Goal: Task Accomplishment & Management: Use online tool/utility

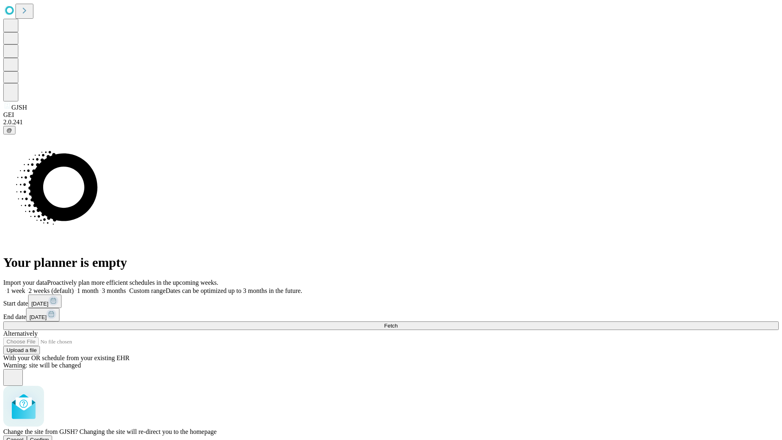
click at [49, 436] on span "Confirm" at bounding box center [39, 439] width 19 height 6
click at [74, 287] on label "2 weeks (default)" at bounding box center [49, 290] width 48 height 7
click at [397, 322] on span "Fetch" at bounding box center [390, 325] width 13 height 6
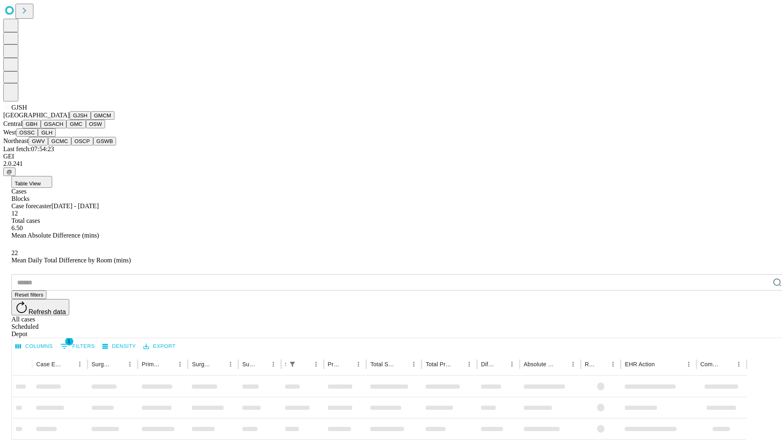
click at [91, 120] on button "GMCM" at bounding box center [103, 115] width 24 height 9
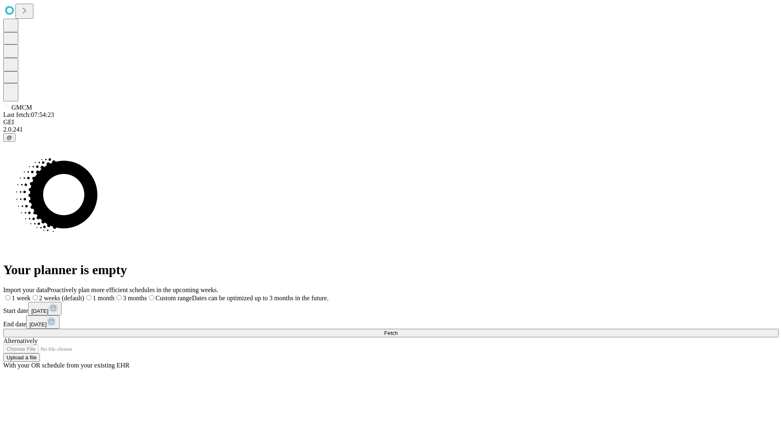
click at [84, 294] on label "2 weeks (default)" at bounding box center [58, 297] width 54 height 7
click at [397, 330] on span "Fetch" at bounding box center [390, 333] width 13 height 6
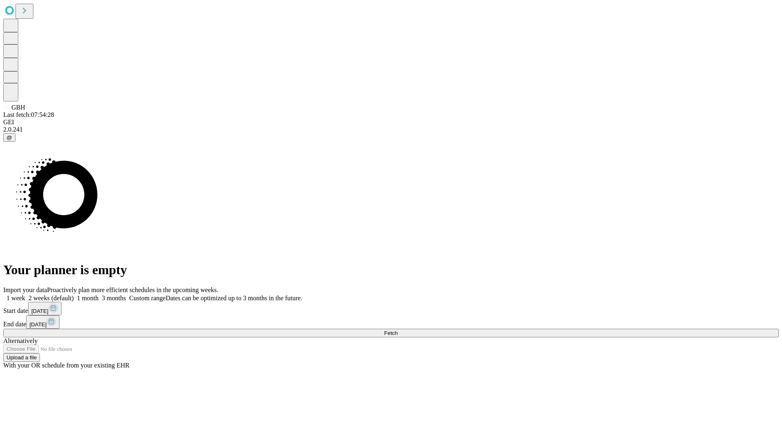
click at [74, 294] on label "2 weeks (default)" at bounding box center [49, 297] width 48 height 7
click at [397, 330] on span "Fetch" at bounding box center [390, 333] width 13 height 6
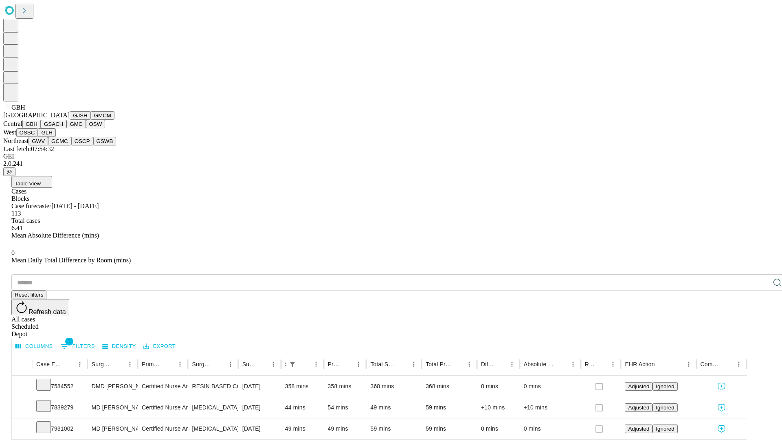
click at [63, 128] on button "GSACH" at bounding box center [54, 124] width 26 height 9
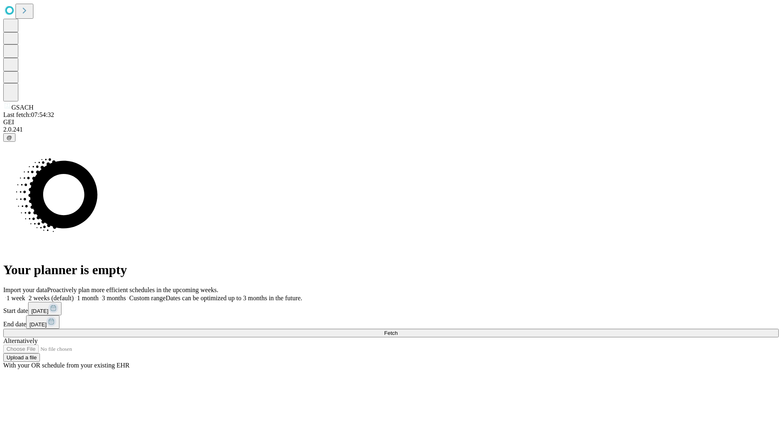
click at [74, 294] on label "2 weeks (default)" at bounding box center [49, 297] width 48 height 7
click at [397, 330] on span "Fetch" at bounding box center [390, 333] width 13 height 6
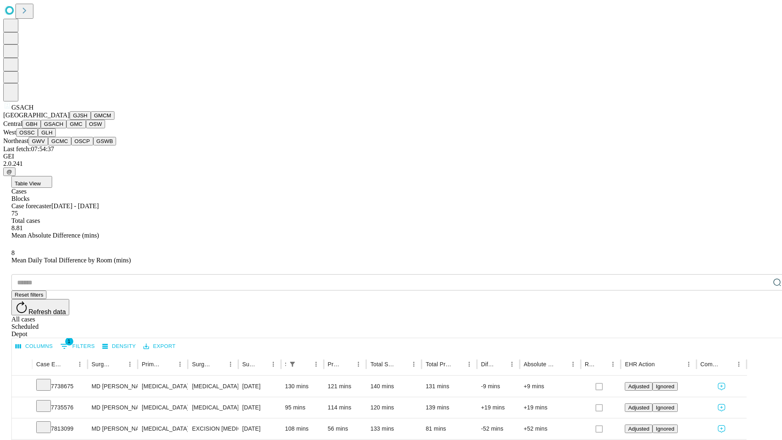
click at [66, 128] on button "GMC" at bounding box center [75, 124] width 19 height 9
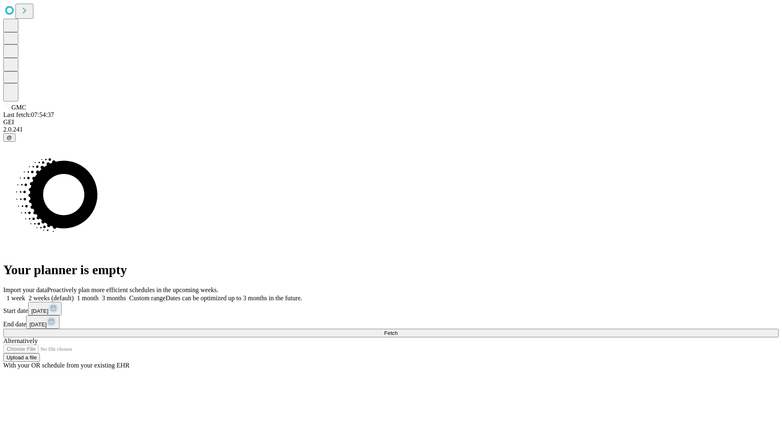
click at [74, 294] on label "2 weeks (default)" at bounding box center [49, 297] width 48 height 7
click at [397, 330] on span "Fetch" at bounding box center [390, 333] width 13 height 6
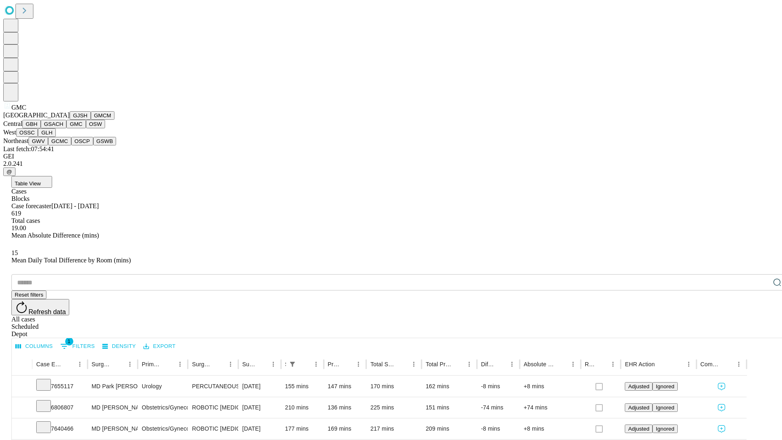
click at [86, 128] on button "OSW" at bounding box center [96, 124] width 20 height 9
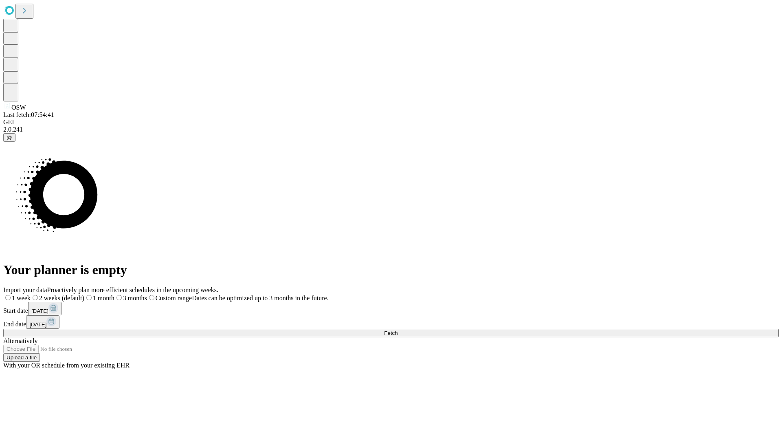
click at [84, 294] on label "2 weeks (default)" at bounding box center [58, 297] width 54 height 7
click at [397, 330] on span "Fetch" at bounding box center [390, 333] width 13 height 6
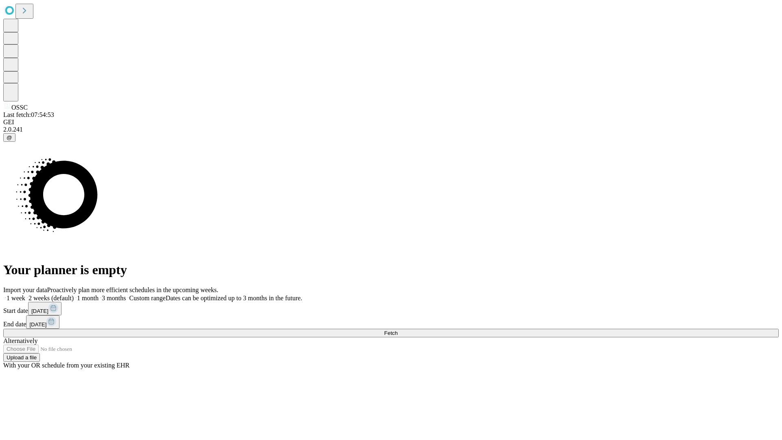
click at [397, 330] on span "Fetch" at bounding box center [390, 333] width 13 height 6
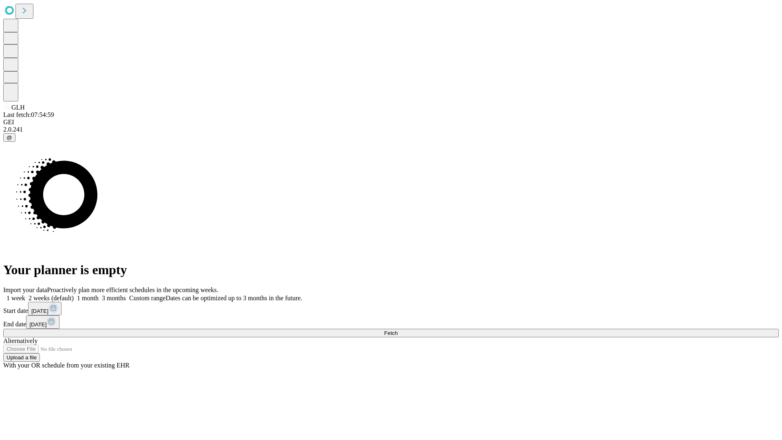
click at [74, 294] on label "2 weeks (default)" at bounding box center [49, 297] width 48 height 7
click at [397, 330] on span "Fetch" at bounding box center [390, 333] width 13 height 6
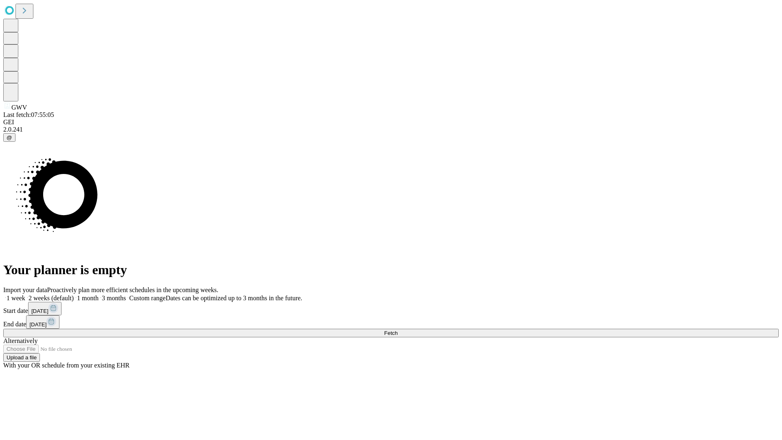
click at [74, 294] on label "2 weeks (default)" at bounding box center [49, 297] width 48 height 7
click at [397, 330] on span "Fetch" at bounding box center [390, 333] width 13 height 6
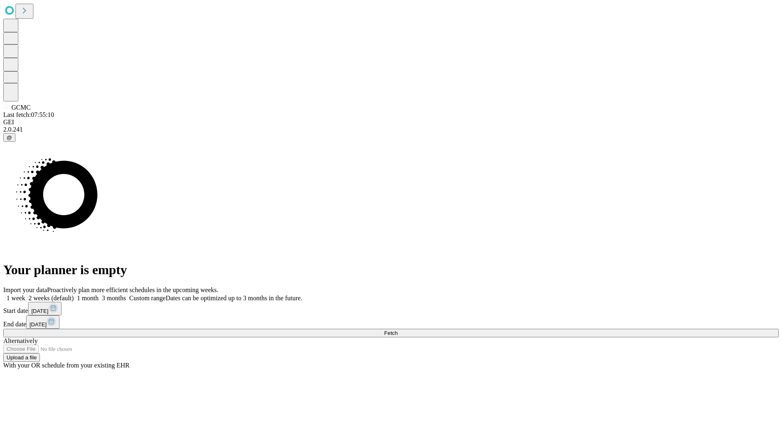
click at [74, 294] on label "2 weeks (default)" at bounding box center [49, 297] width 48 height 7
click at [397, 330] on span "Fetch" at bounding box center [390, 333] width 13 height 6
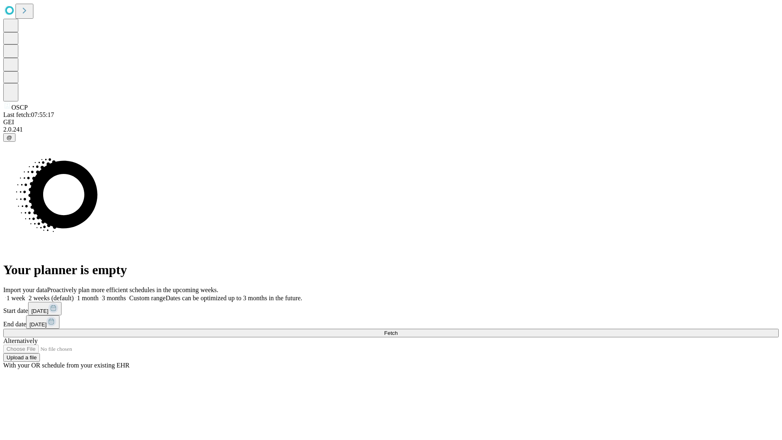
click at [74, 294] on label "2 weeks (default)" at bounding box center [49, 297] width 48 height 7
click at [397, 330] on span "Fetch" at bounding box center [390, 333] width 13 height 6
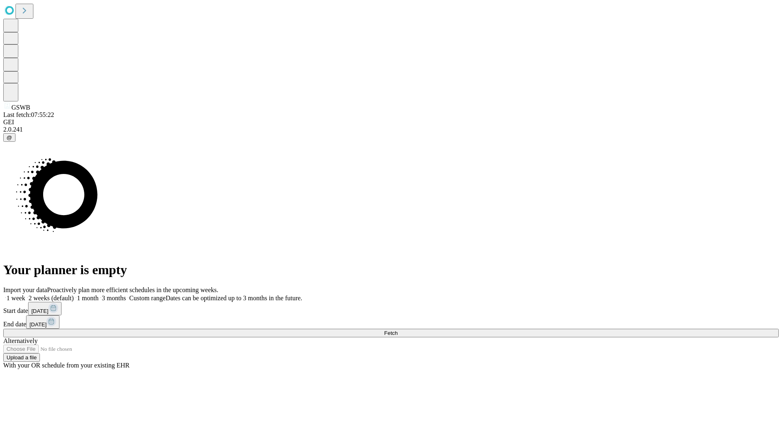
click at [74, 294] on label "2 weeks (default)" at bounding box center [49, 297] width 48 height 7
click at [397, 330] on span "Fetch" at bounding box center [390, 333] width 13 height 6
